Goal: Obtain resource: Obtain resource

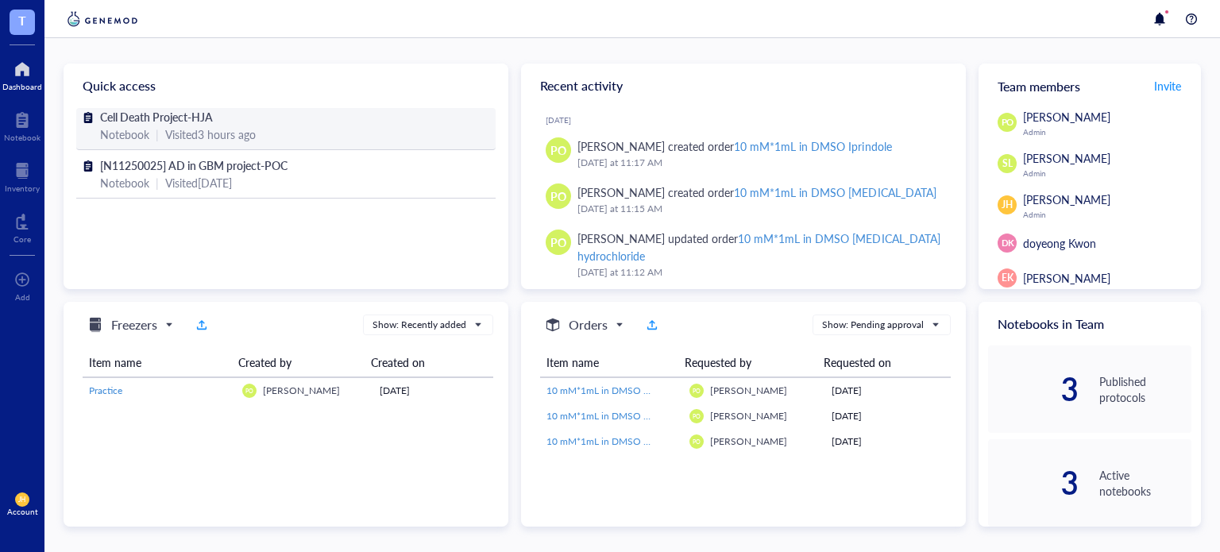
click at [175, 113] on span "Cell Death Project-HJA" at bounding box center [156, 117] width 113 height 16
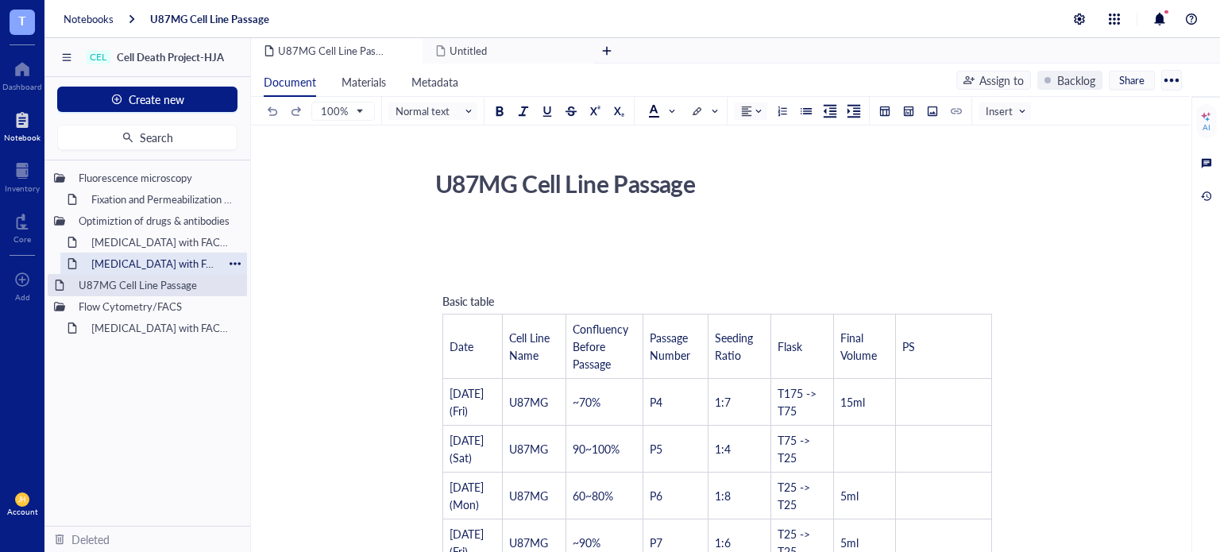
click at [141, 260] on div "[MEDICAL_DATA] with FACSymphonyA1 (Optimization of Annexin V, PI, DRAQ7 with [M…" at bounding box center [153, 264] width 139 height 22
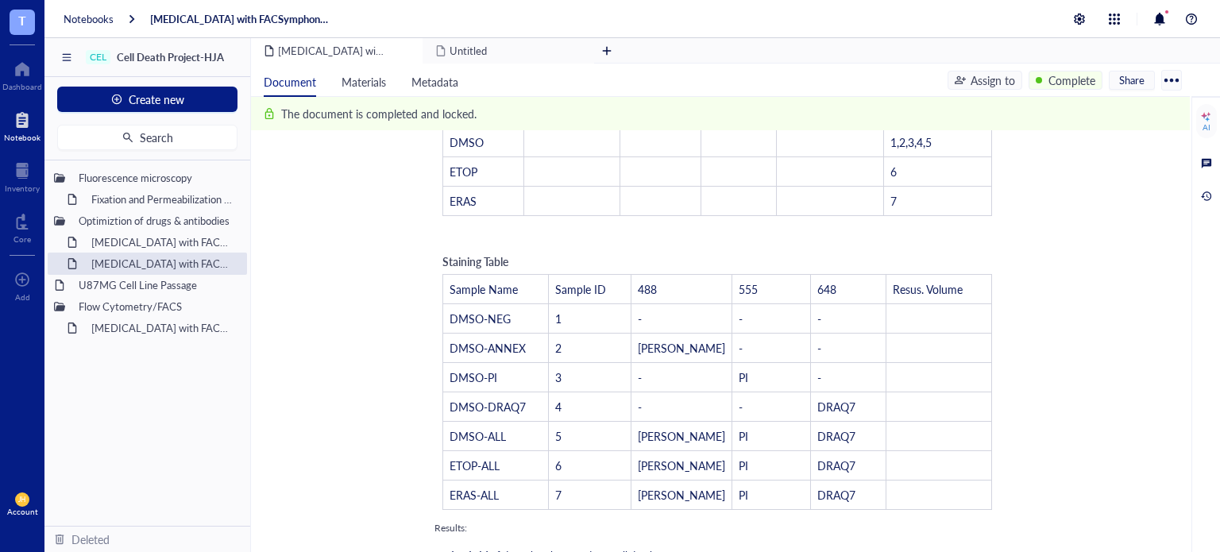
scroll to position [1067, 0]
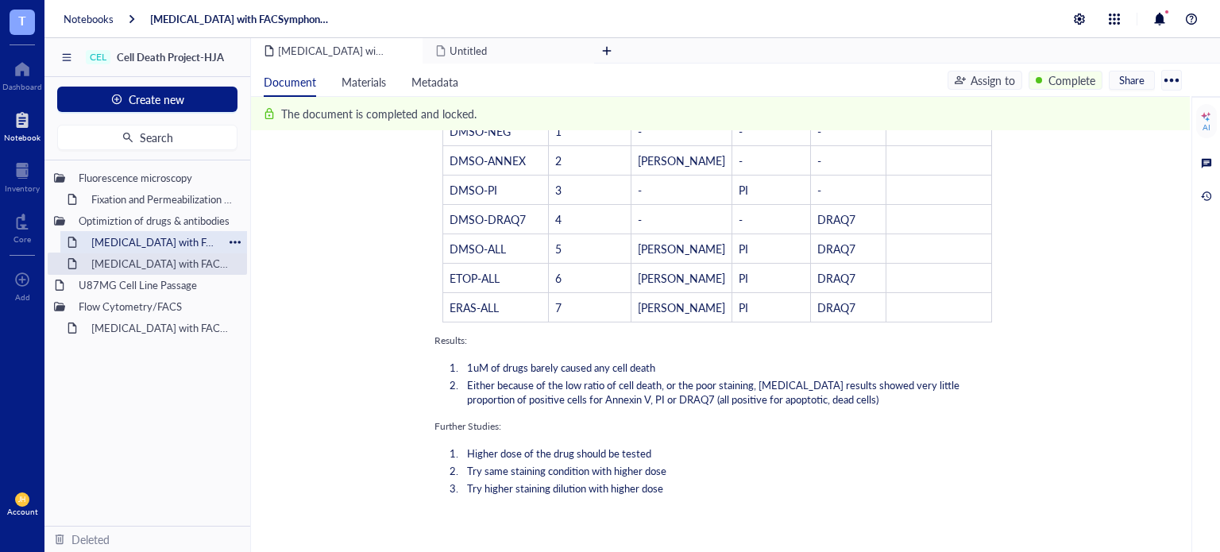
click at [193, 238] on div "[MEDICAL_DATA] with FACSymphonyA1 (Optimization of [MEDICAL_DATA], Erastin2)" at bounding box center [153, 242] width 139 height 22
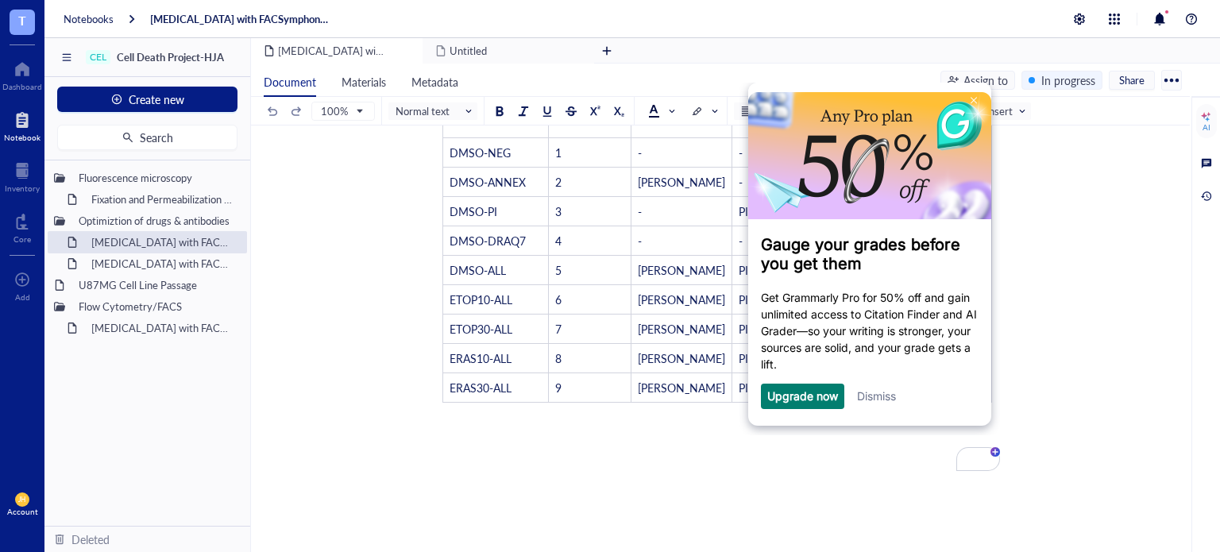
click at [873, 395] on link "Dismiss" at bounding box center [876, 395] width 39 height 13
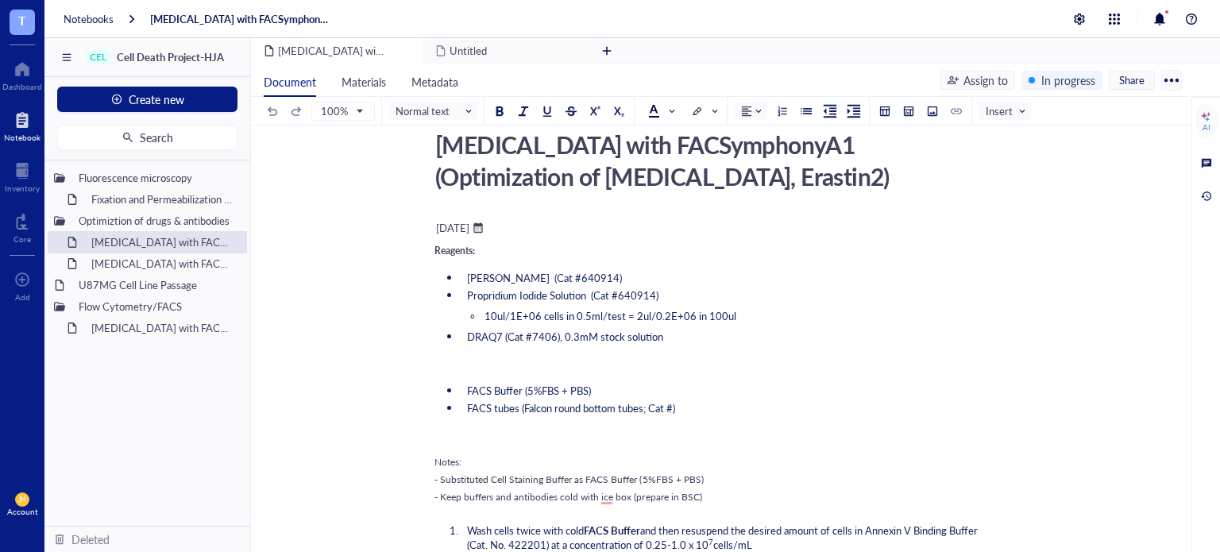
scroll to position [38, 0]
click at [1174, 79] on div at bounding box center [1171, 79] width 25 height 25
click at [1043, 95] on div "Document Materials Metadata Assign to In progress Share" at bounding box center [720, 80] width 939 height 33
click at [1179, 75] on div at bounding box center [1171, 79] width 25 height 25
click at [1105, 124] on li "Download" at bounding box center [1123, 132] width 111 height 25
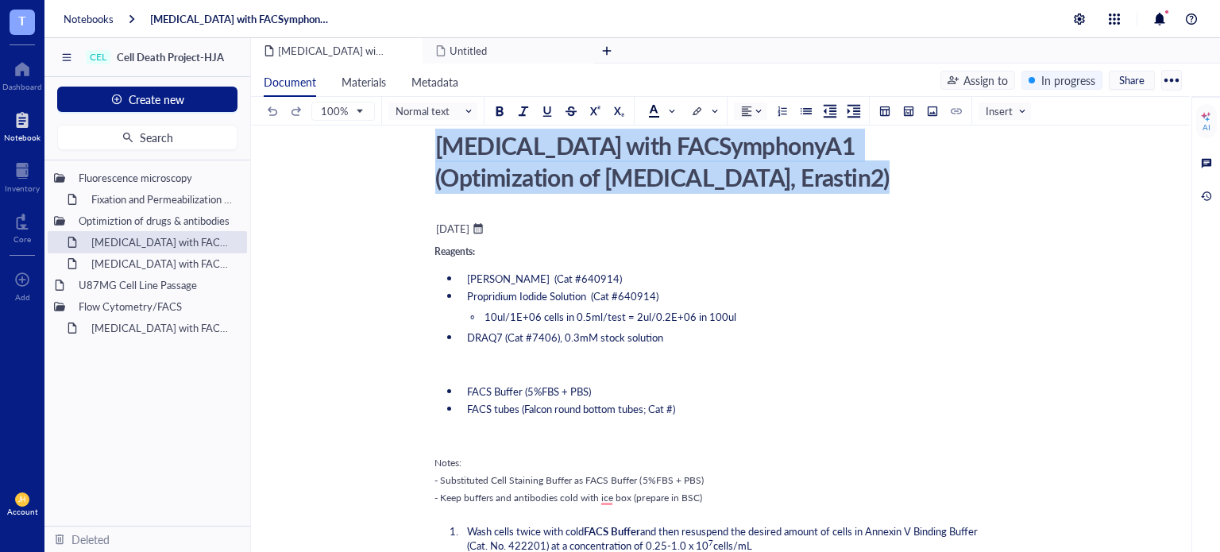
drag, startPoint x: 435, startPoint y: 145, endPoint x: 564, endPoint y: 337, distance: 231.9
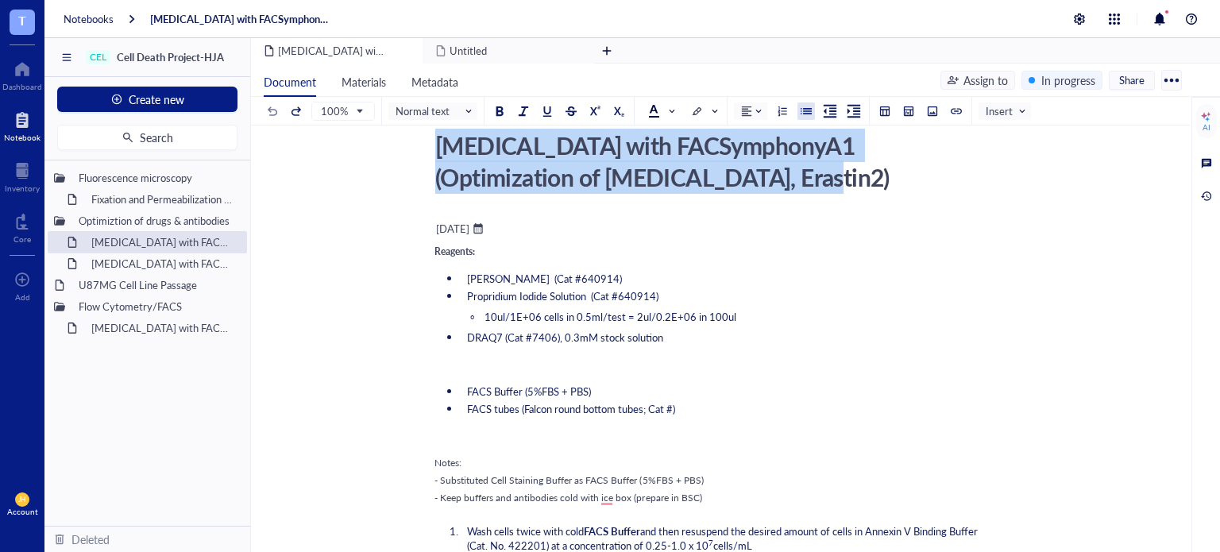
drag, startPoint x: 434, startPoint y: 144, endPoint x: 673, endPoint y: 175, distance: 241.1
click at [673, 175] on div "[MEDICAL_DATA] with FACSymphonyA1 (Optimization of [MEDICAL_DATA], Erastin2)" at bounding box center [710, 160] width 565 height 71
copy div "[MEDICAL_DATA] with FACSymphonyA1 (Optimization of [MEDICAL_DATA], Erastin2)"
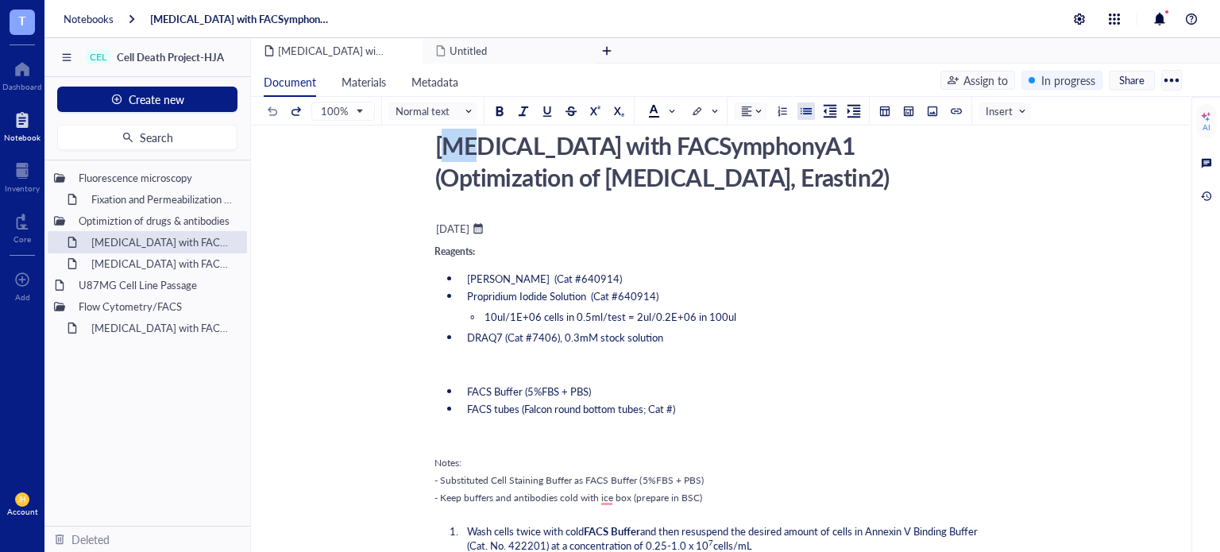
drag, startPoint x: 444, startPoint y: 142, endPoint x: 463, endPoint y: 146, distance: 19.5
click at [463, 146] on div "[MEDICAL_DATA] with FACSymphonyA1 (Optimization of [MEDICAL_DATA], Erastin2)" at bounding box center [710, 160] width 565 height 71
drag, startPoint x: 441, startPoint y: 145, endPoint x: 672, endPoint y: 174, distance: 232.9
click at [672, 174] on textarea "[MEDICAL_DATA] with FACSymphonyA1 (Optimization of [MEDICAL_DATA], Erastin2)" at bounding box center [711, 161] width 564 height 70
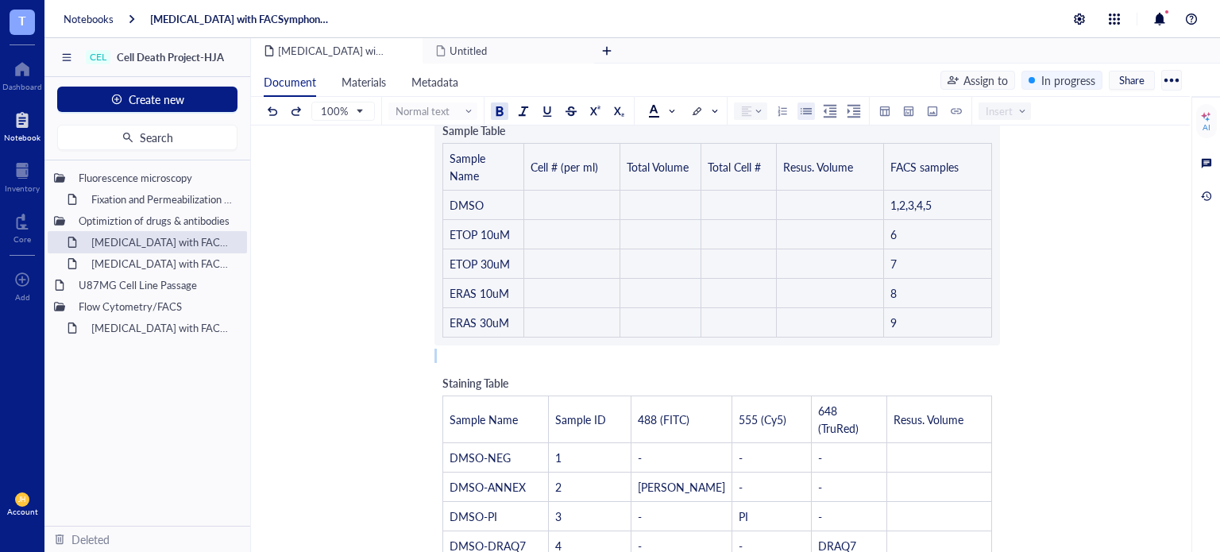
scroll to position [950, 0]
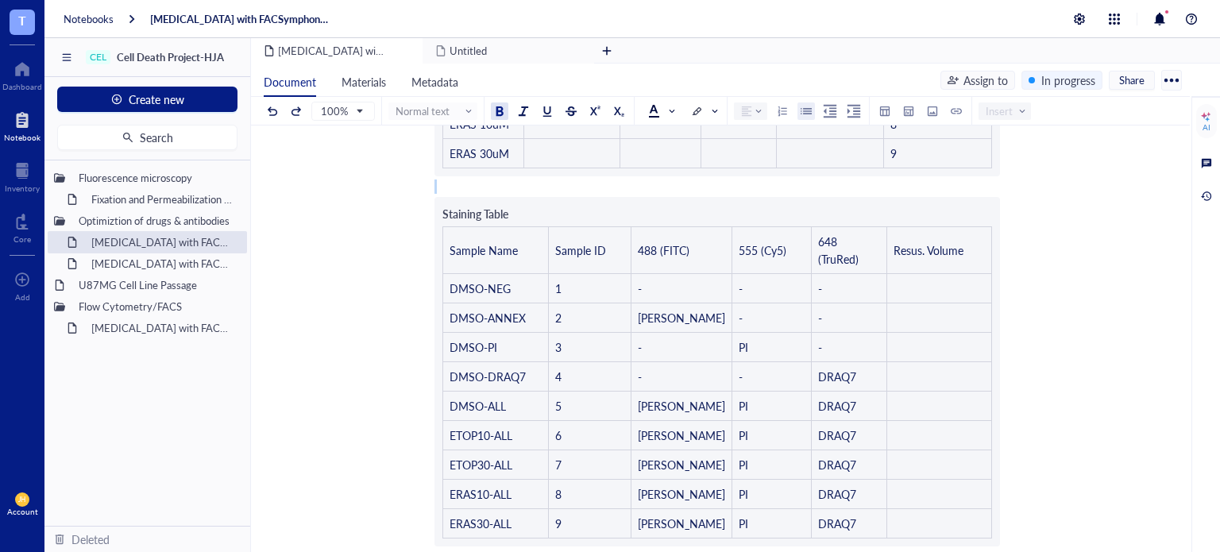
drag, startPoint x: 434, startPoint y: 245, endPoint x: 828, endPoint y: 479, distance: 457.8
click at [828, 479] on div "﻿ [DATE] ﻿ ﻿ Reagents: Annexin V (Cat #640914) Propridium Iodide Solution (Cat …" at bounding box center [716, 117] width 565 height 1626
copy div "Reagents: Annexin V (Cat #640914) Propridium Iodide Solution (Cat #640914) 10ul…"
